Goal: Information Seeking & Learning: Learn about a topic

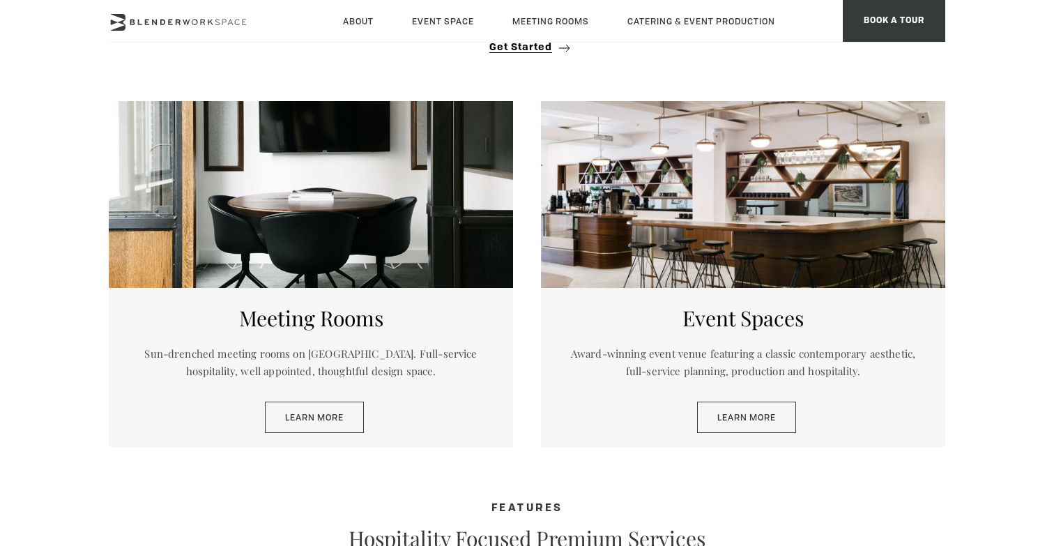
scroll to position [714, 0]
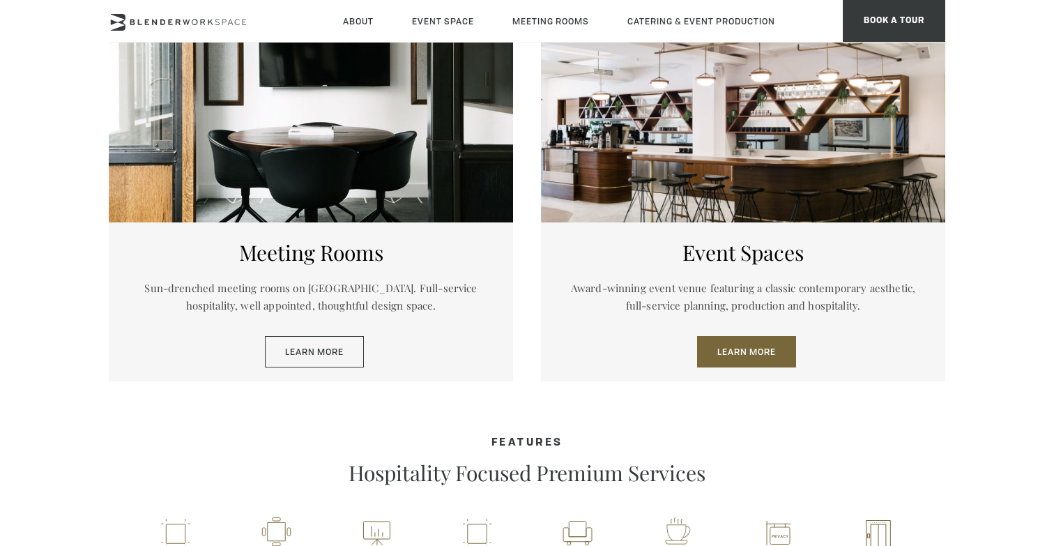
click at [765, 342] on link "Learn More" at bounding box center [746, 352] width 99 height 32
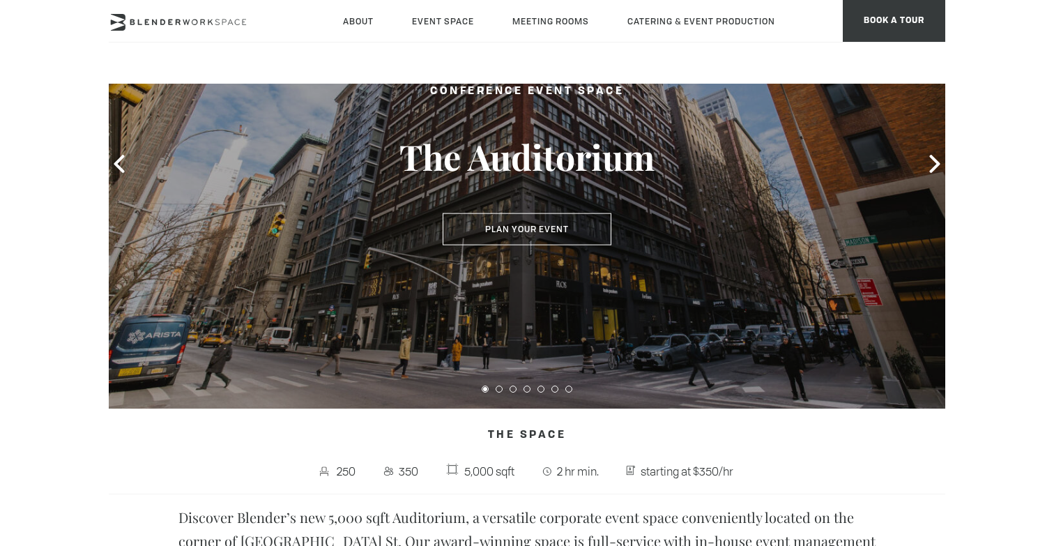
scroll to position [49, 0]
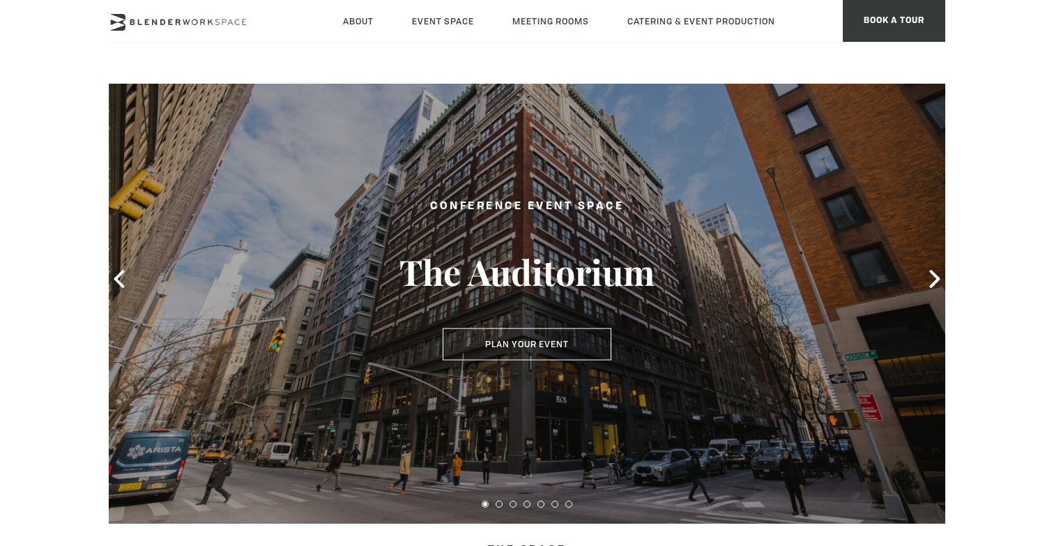
click at [924, 284] on div at bounding box center [527, 278] width 836 height 489
click at [931, 283] on icon at bounding box center [935, 279] width 18 height 18
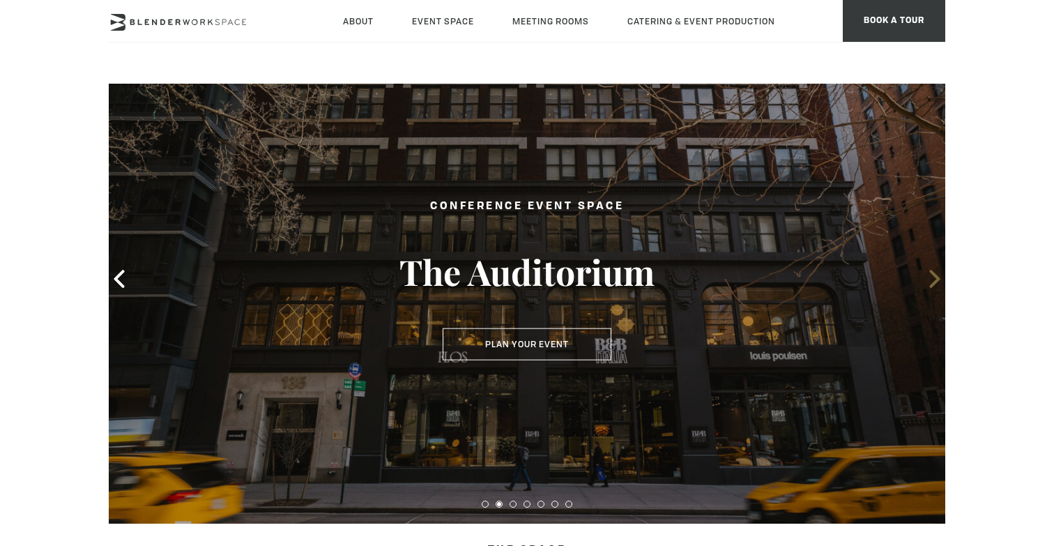
click at [931, 282] on icon at bounding box center [935, 279] width 18 height 18
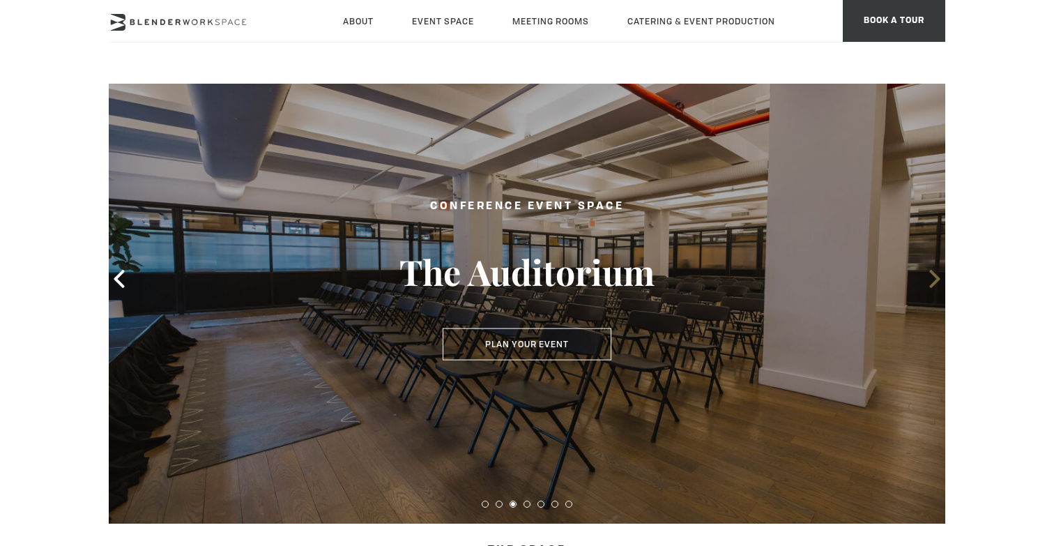
click at [931, 282] on icon at bounding box center [935, 279] width 18 height 18
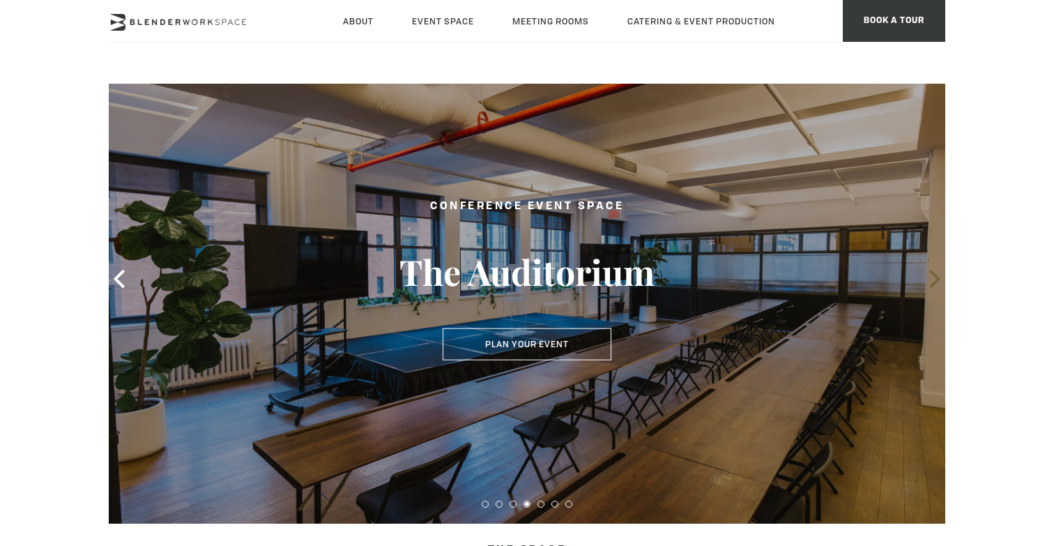
click at [931, 282] on icon at bounding box center [935, 279] width 18 height 18
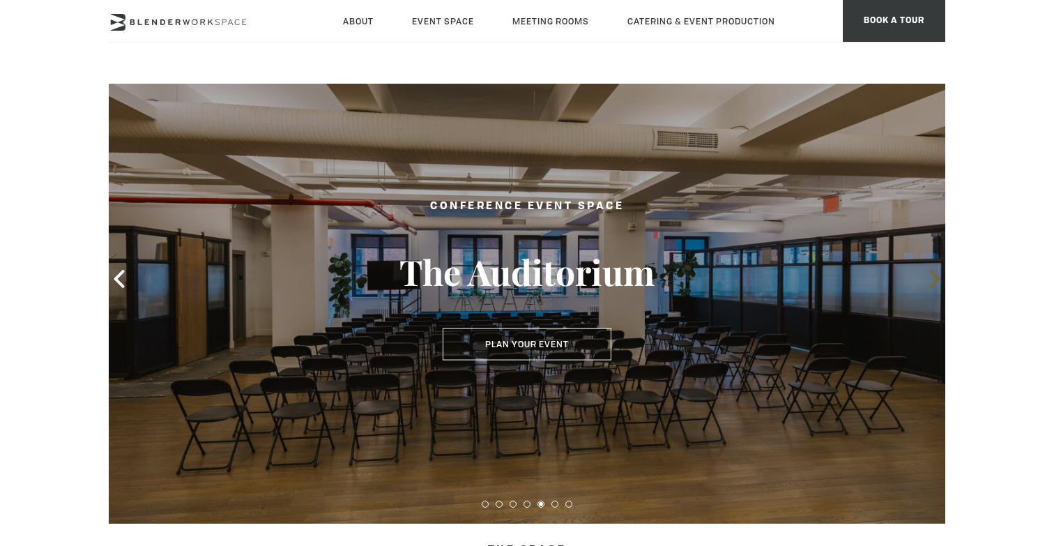
click at [931, 282] on icon at bounding box center [935, 279] width 18 height 18
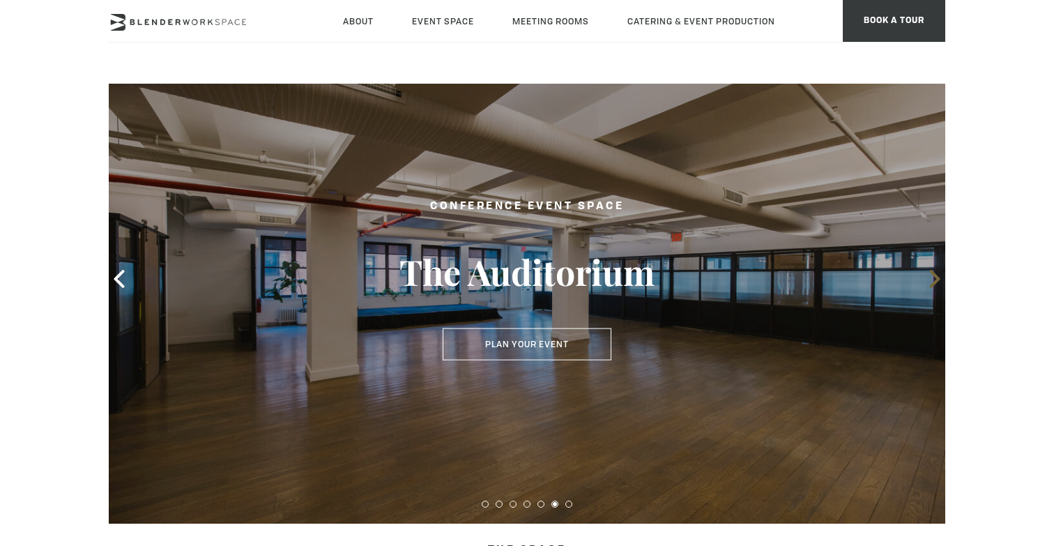
click at [931, 282] on icon at bounding box center [935, 279] width 18 height 18
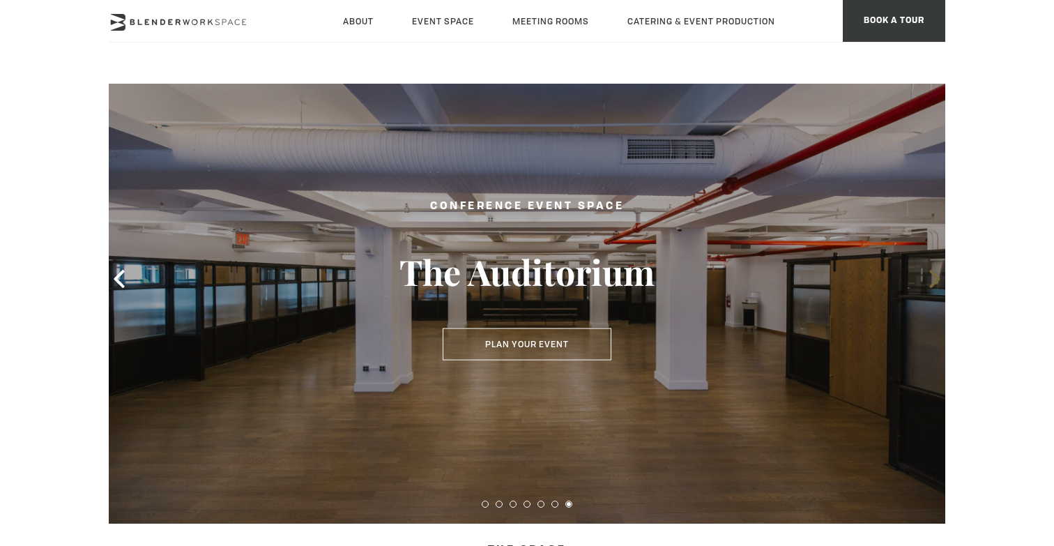
click at [931, 282] on icon at bounding box center [935, 279] width 18 height 18
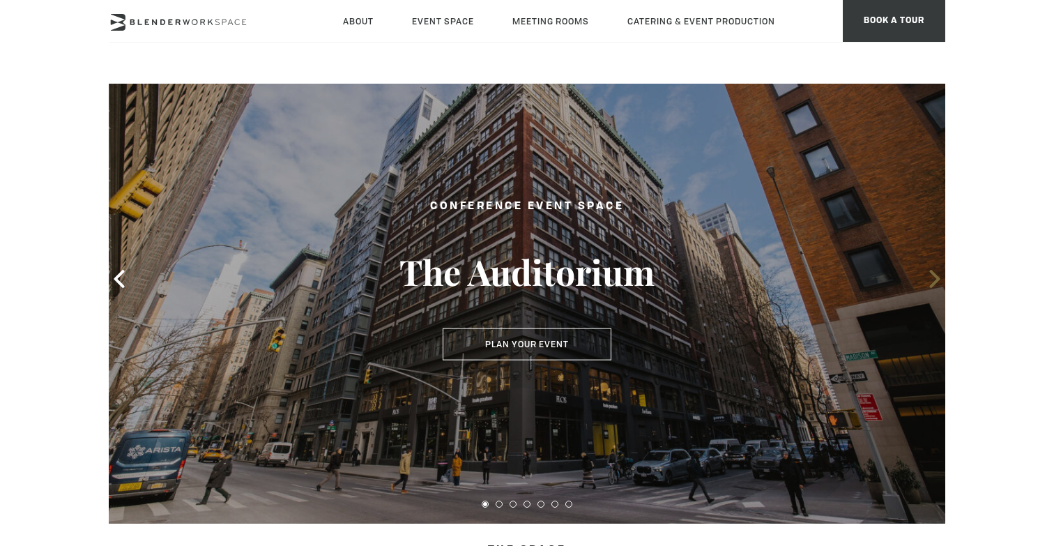
click at [931, 282] on icon at bounding box center [935, 279] width 18 height 18
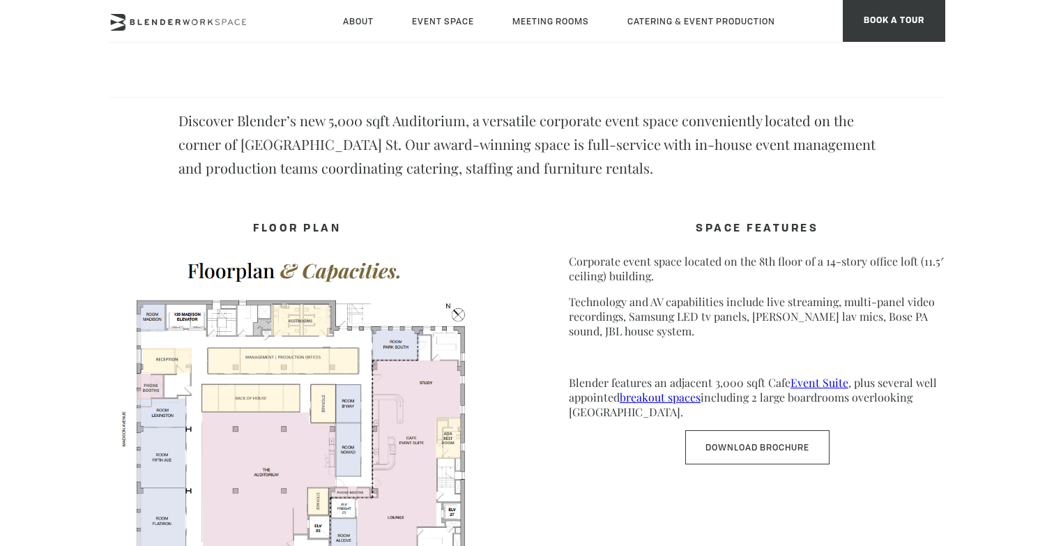
scroll to position [590, 0]
